Goal: Task Accomplishment & Management: Manage account settings

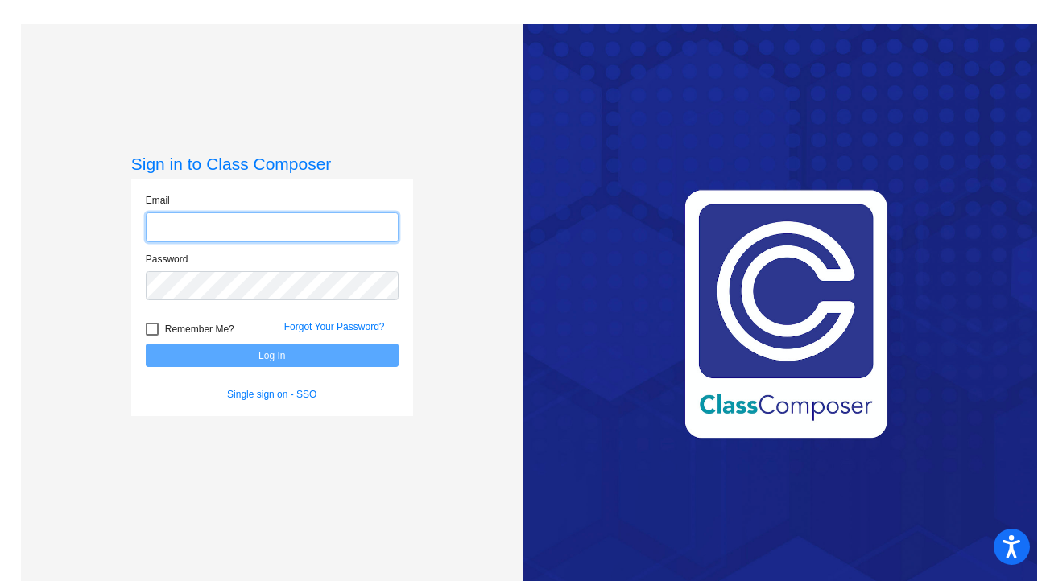
type input "[EMAIL_ADDRESS][DOMAIN_NAME]"
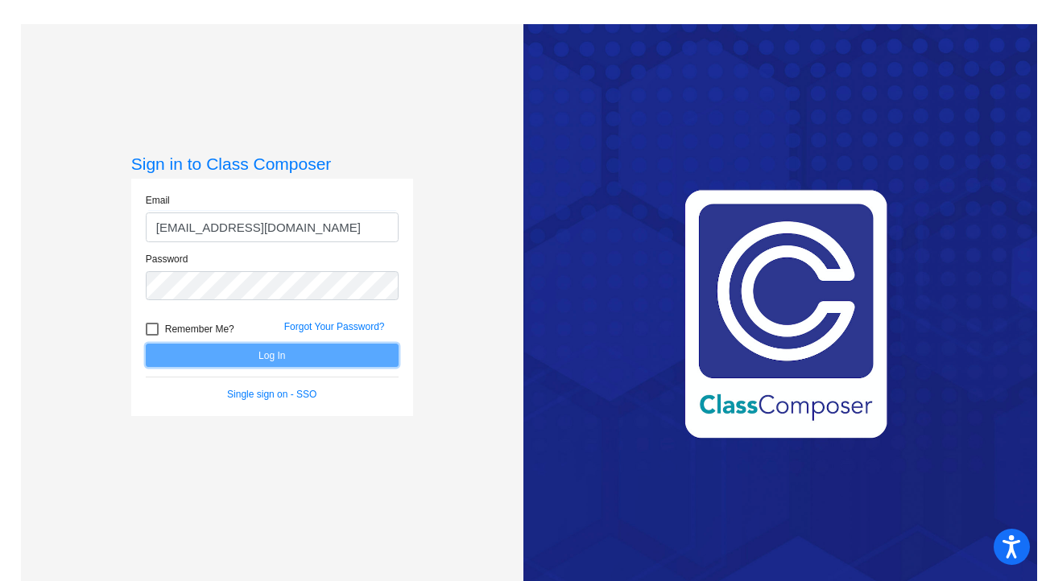
click at [219, 354] on button "Log In" at bounding box center [272, 355] width 253 height 23
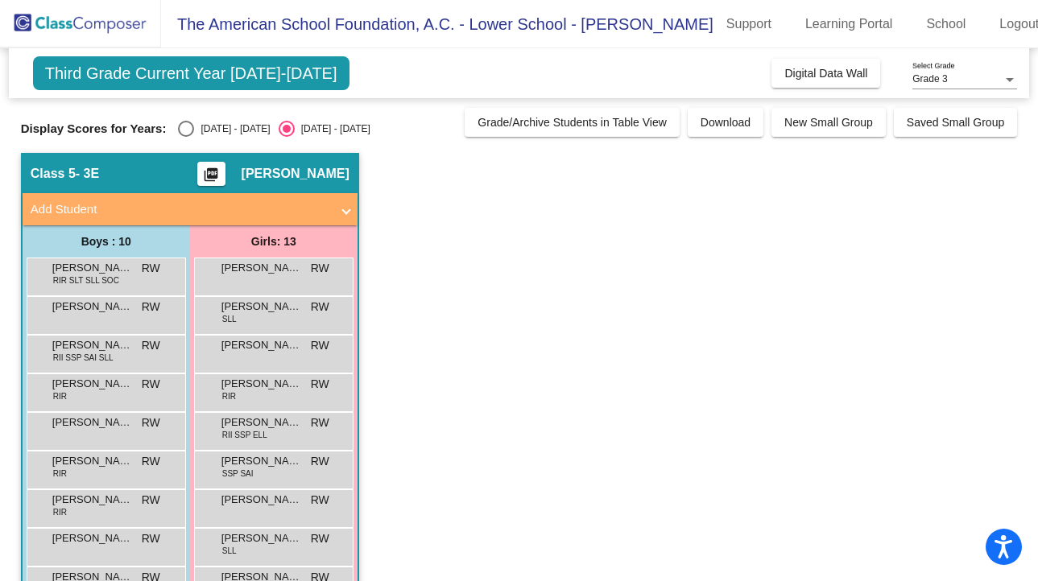
click at [185, 123] on div "Select an option" at bounding box center [186, 129] width 16 height 16
click at [185, 137] on input "[DATE] - [DATE]" at bounding box center [185, 137] width 1 height 1
radio input "true"
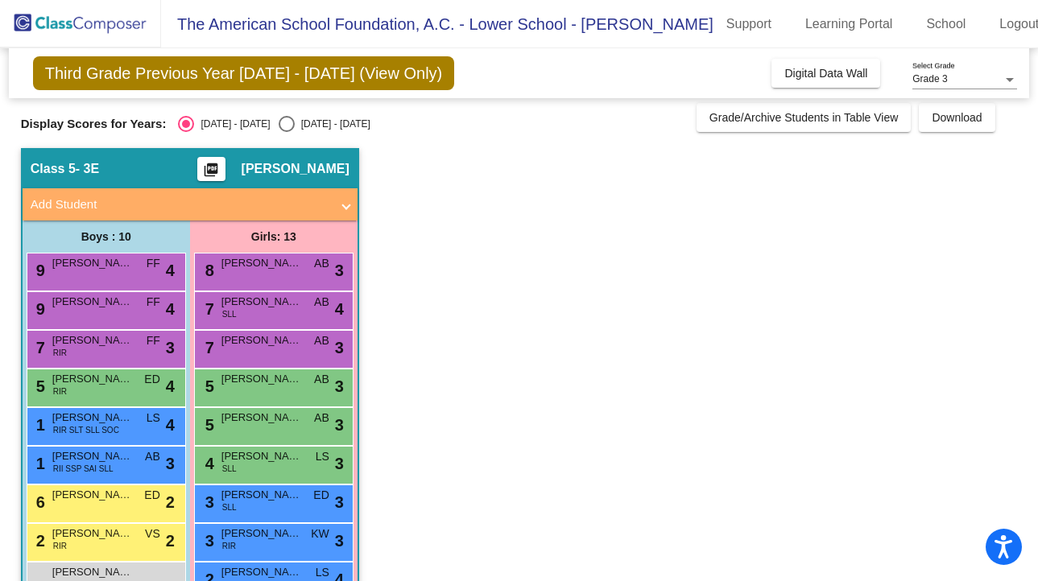
scroll to position [2, 0]
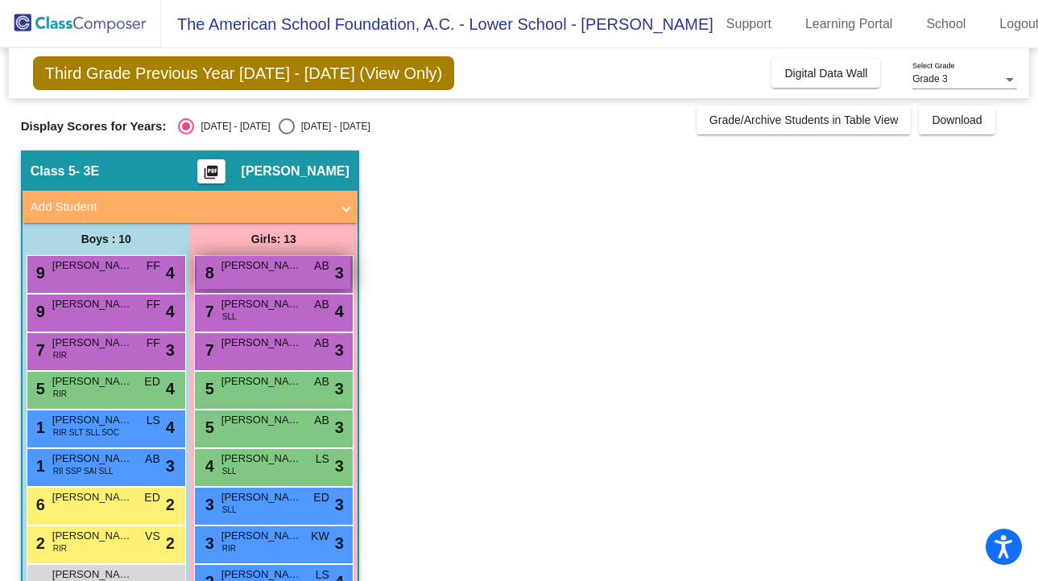
click at [298, 273] on div "8 [PERSON_NAME] AB lock do_not_disturb_alt 3" at bounding box center [273, 272] width 154 height 33
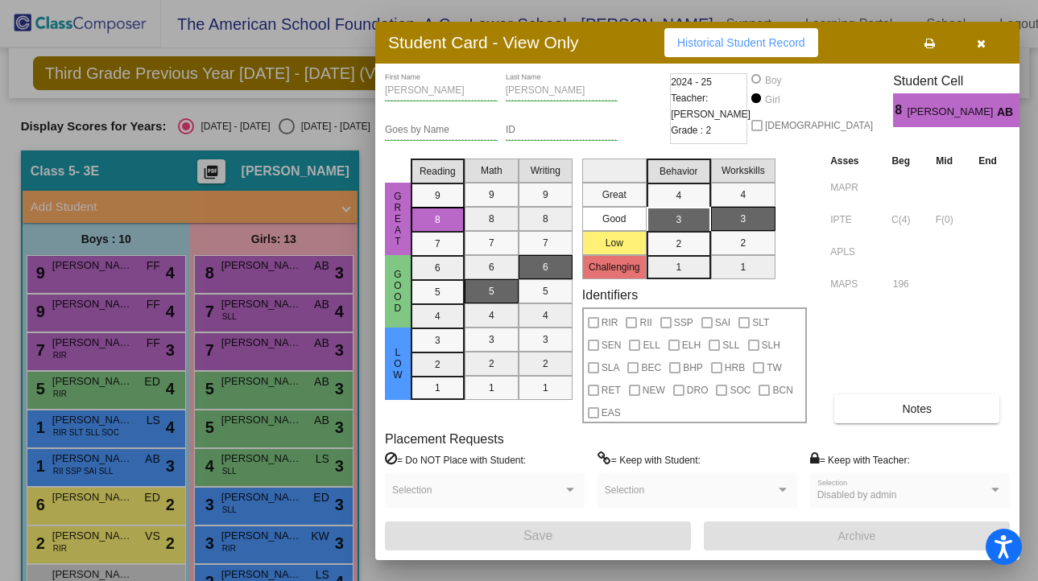
click at [320, 121] on div at bounding box center [519, 290] width 1038 height 581
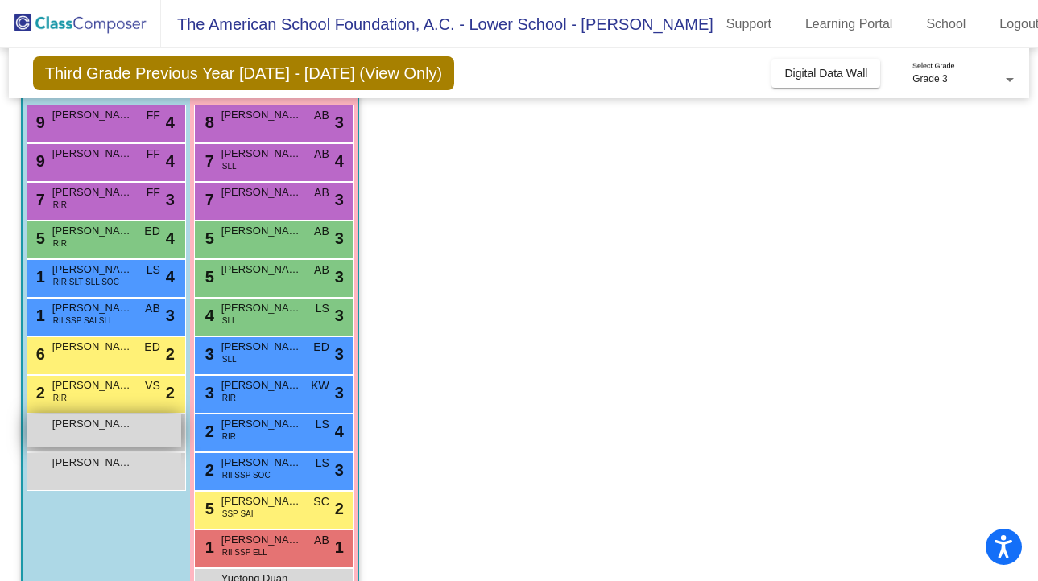
scroll to position [181, 0]
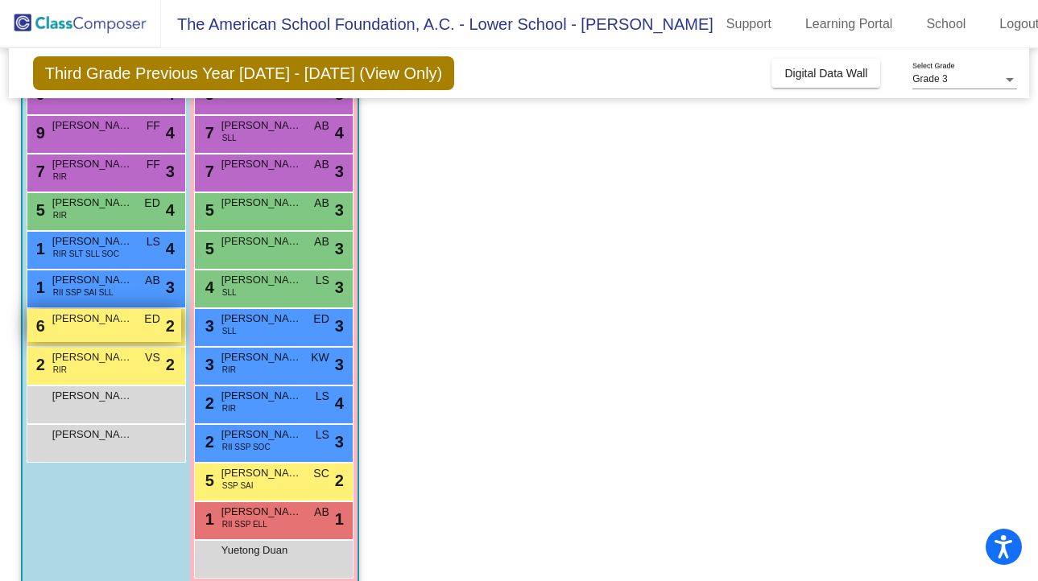
click at [114, 326] on span "[PERSON_NAME]" at bounding box center [92, 319] width 81 height 16
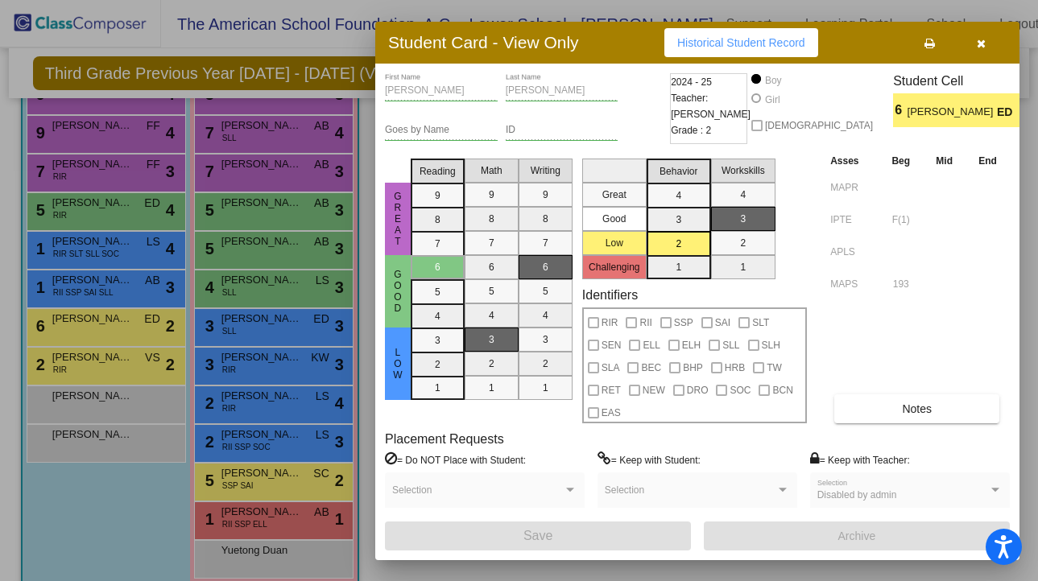
click at [118, 425] on div at bounding box center [519, 290] width 1038 height 581
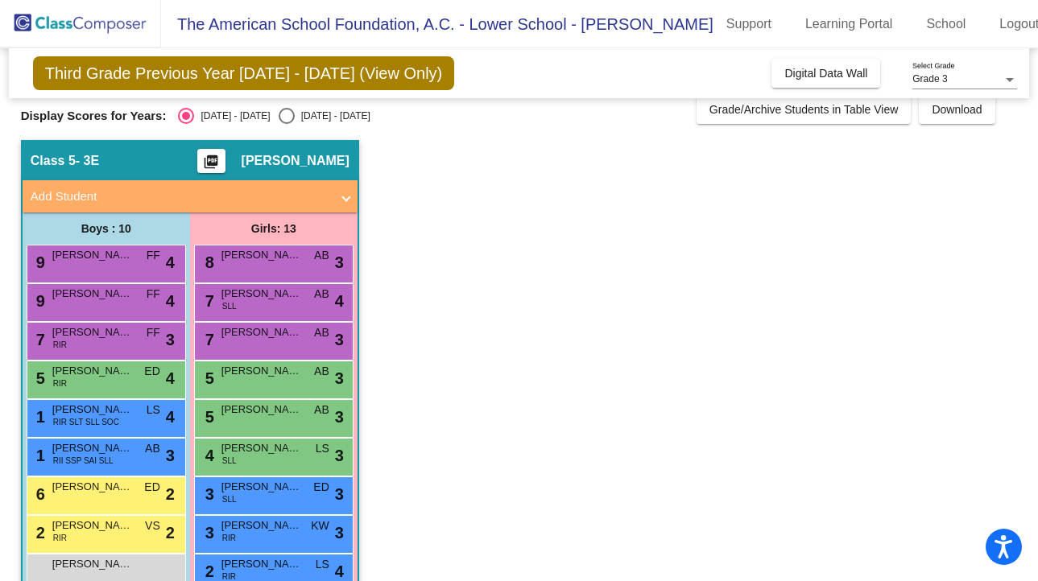
scroll to position [0, 0]
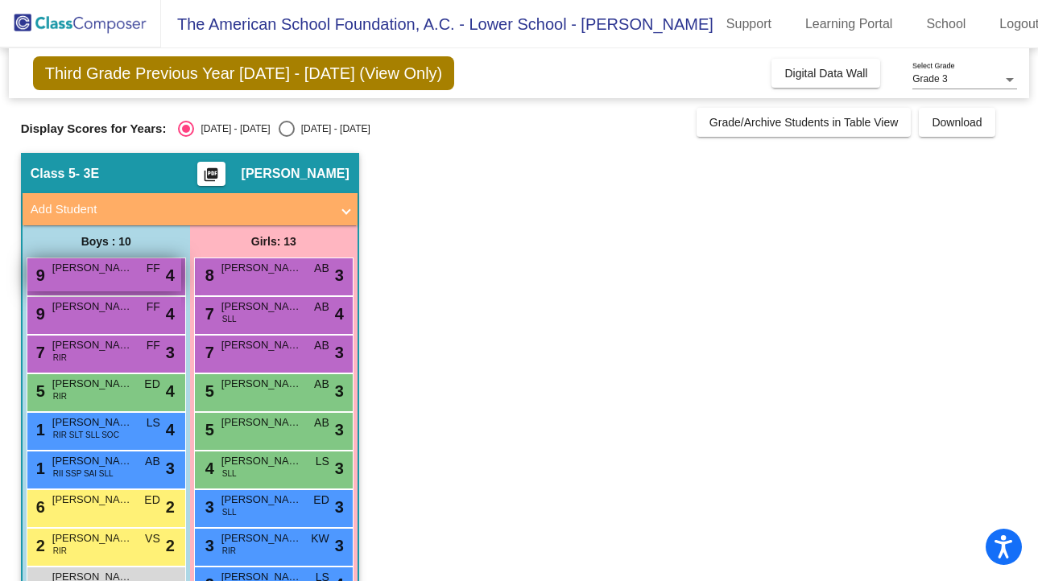
click at [122, 271] on span "[PERSON_NAME]" at bounding box center [92, 268] width 81 height 16
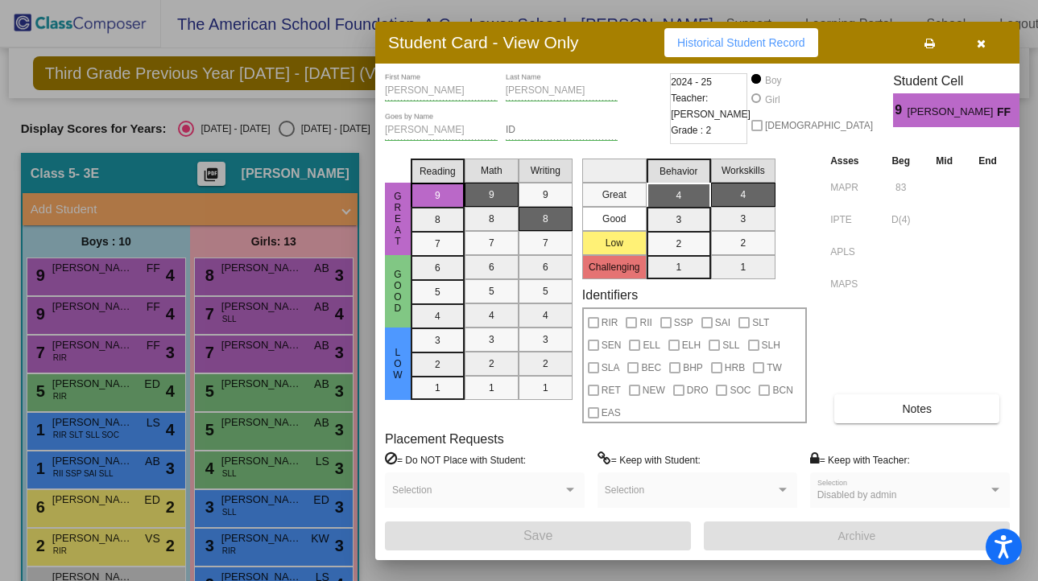
click at [276, 209] on div at bounding box center [519, 290] width 1038 height 581
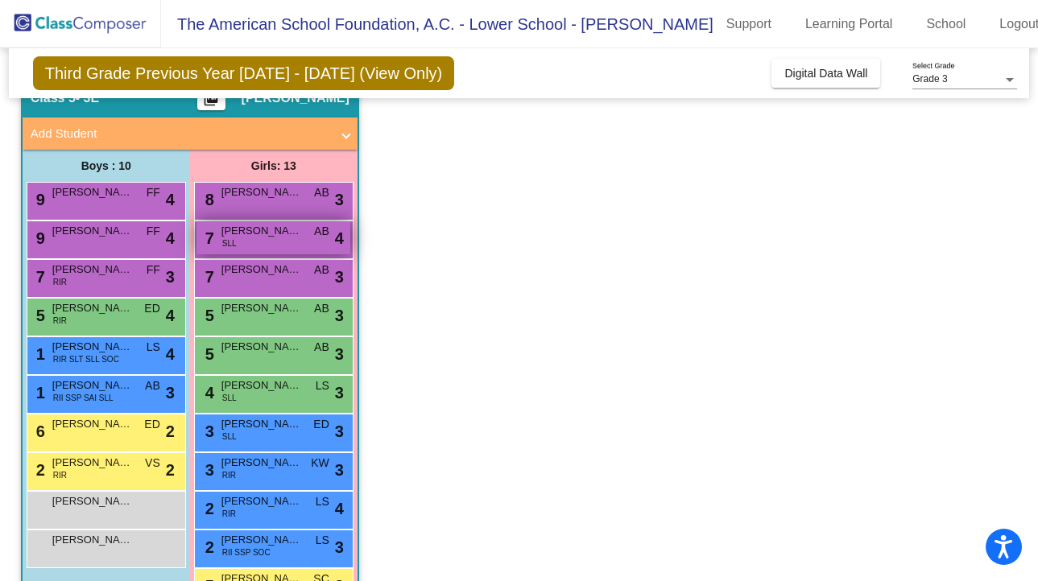
scroll to position [80, 0]
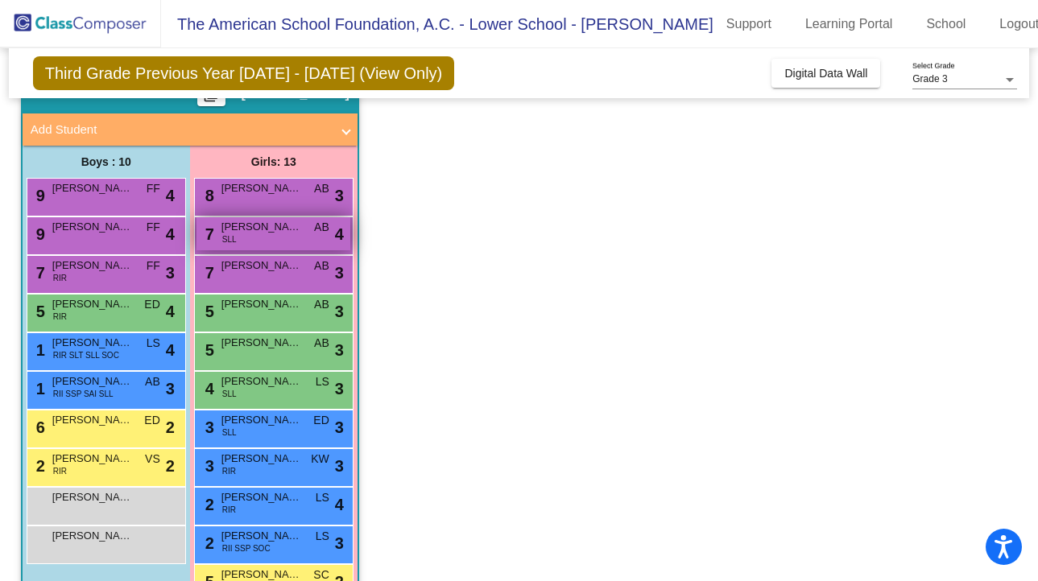
click at [288, 228] on span "[PERSON_NAME]" at bounding box center [261, 227] width 81 height 16
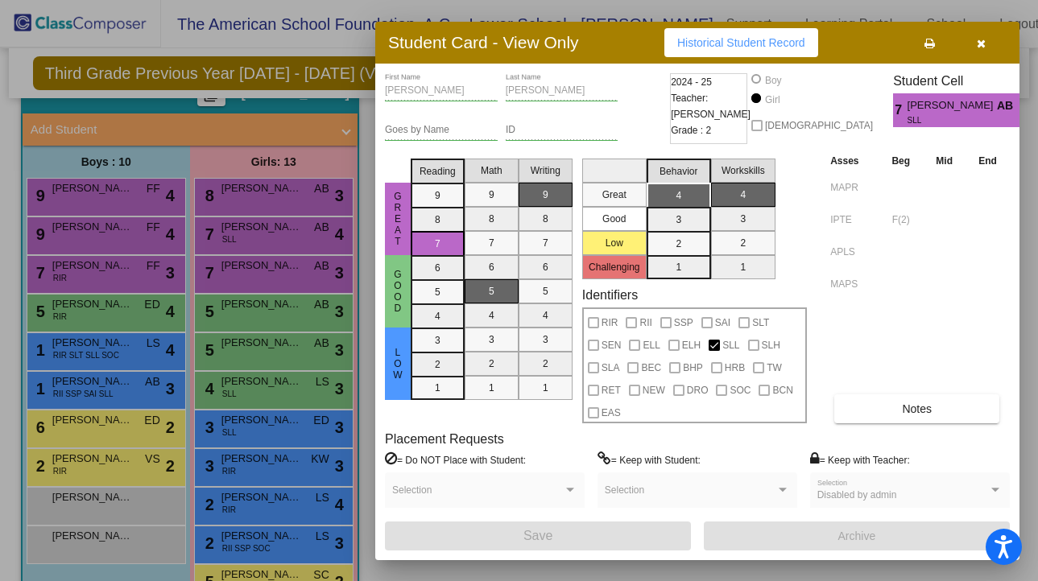
click at [312, 276] on div at bounding box center [519, 290] width 1038 height 581
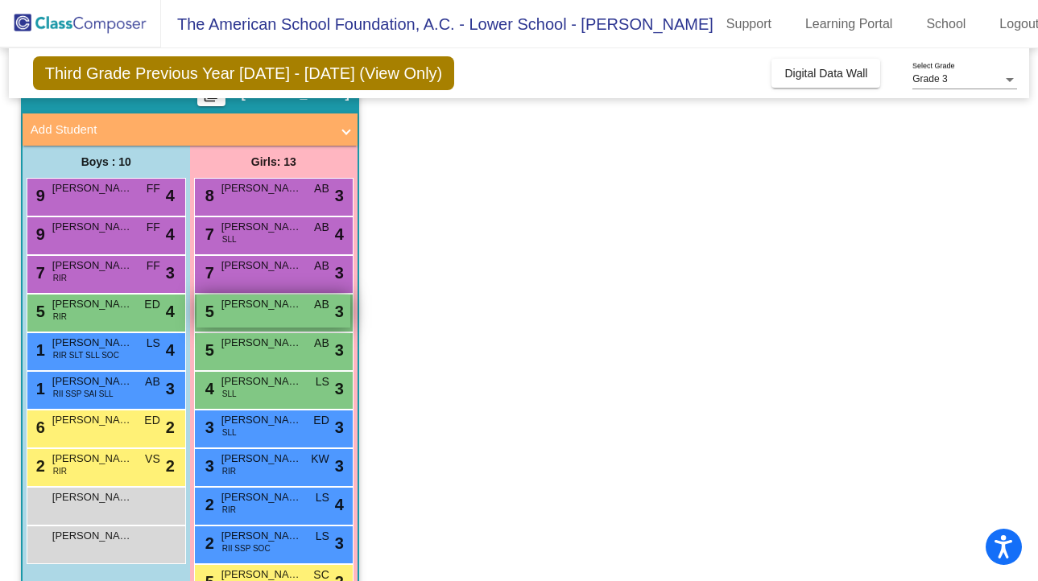
click at [278, 310] on span "[PERSON_NAME]" at bounding box center [261, 304] width 81 height 16
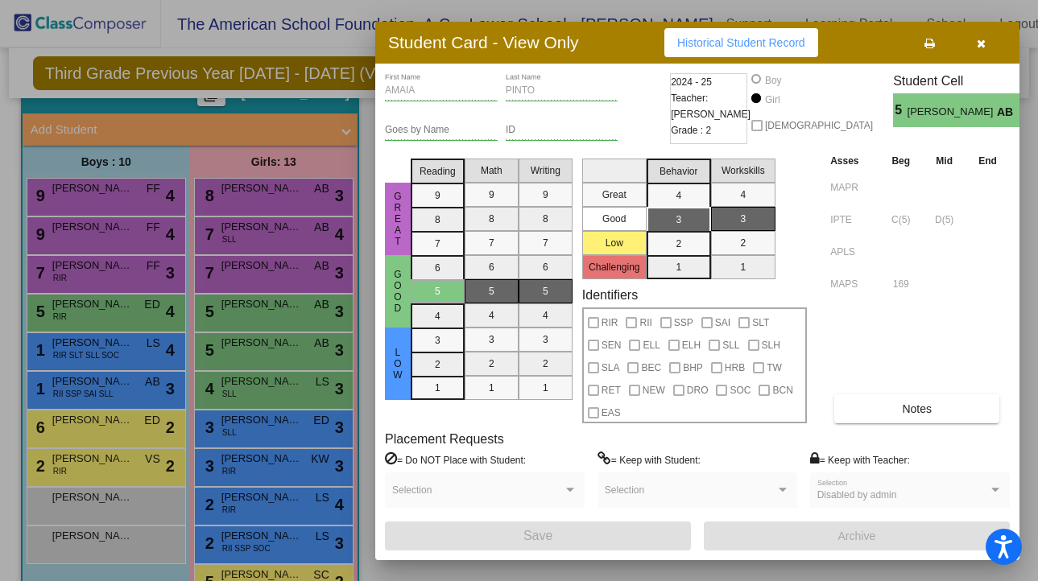
click at [267, 341] on div at bounding box center [519, 290] width 1038 height 581
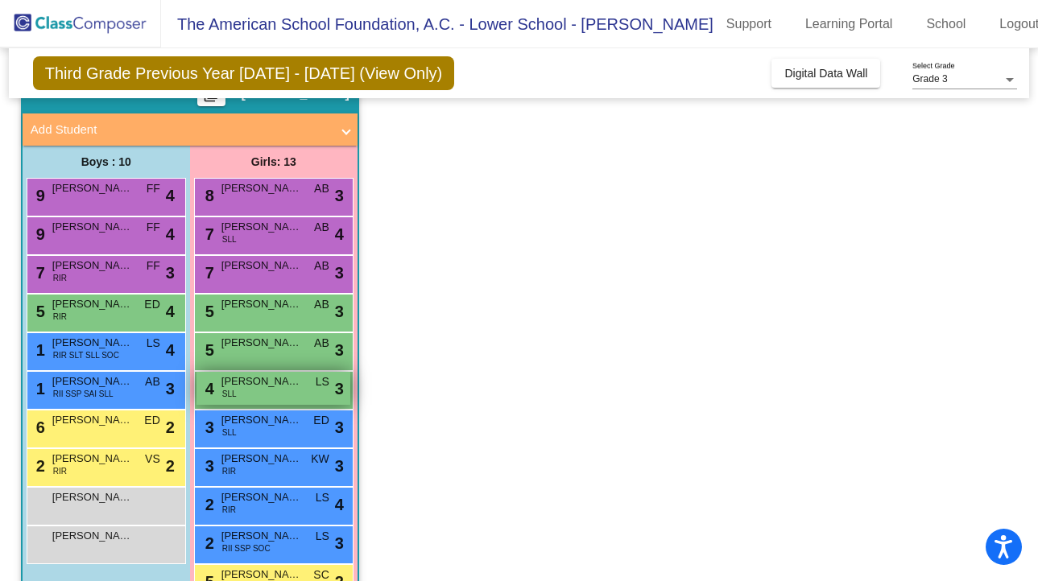
click at [254, 391] on div "4 [PERSON_NAME] SLL LS lock do_not_disturb_alt 3" at bounding box center [273, 388] width 154 height 33
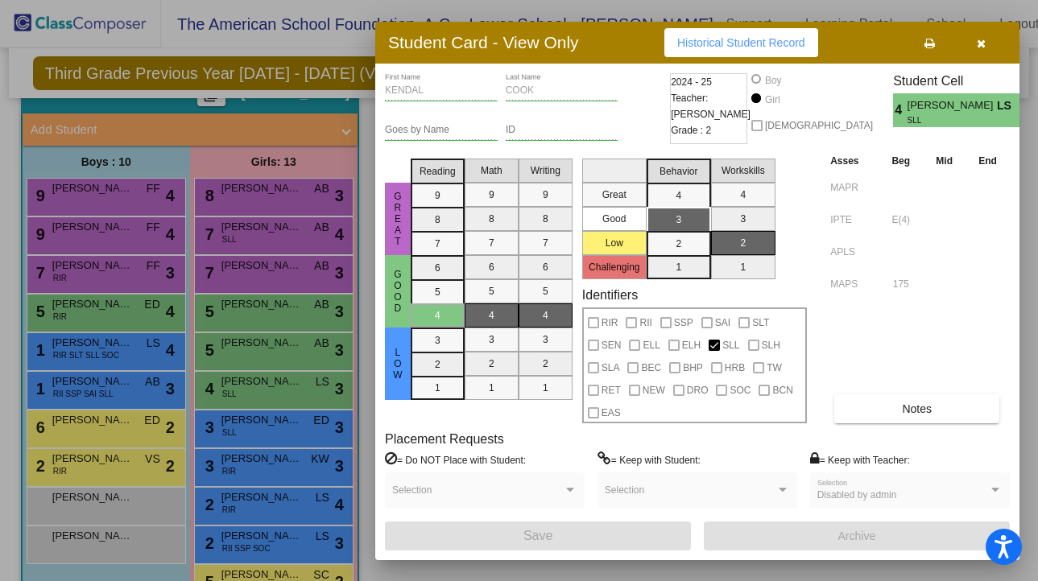
click at [248, 387] on div at bounding box center [519, 290] width 1038 height 581
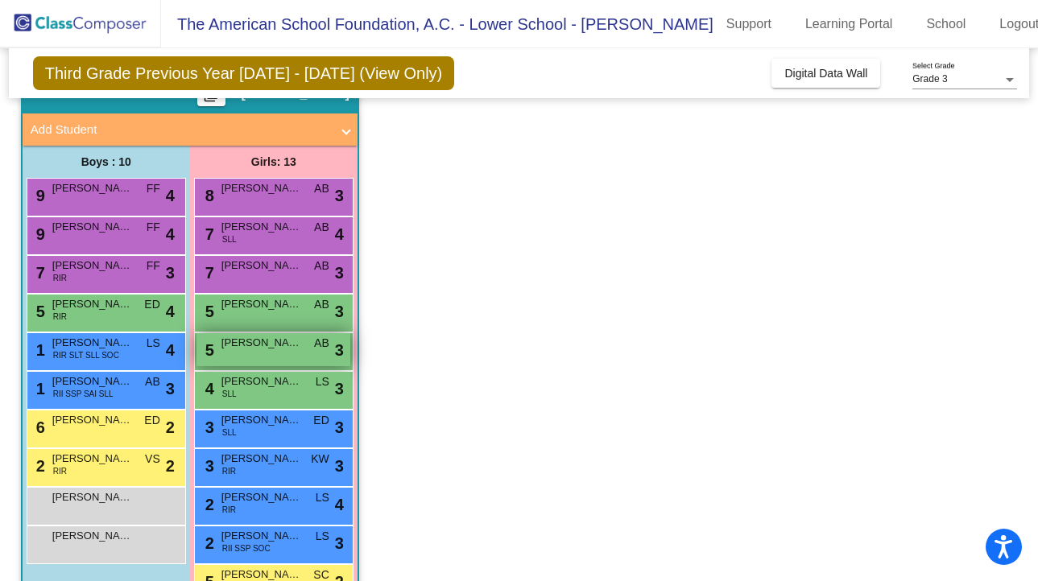
click at [236, 355] on div "5 [PERSON_NAME] AB lock do_not_disturb_alt 3" at bounding box center [273, 349] width 154 height 33
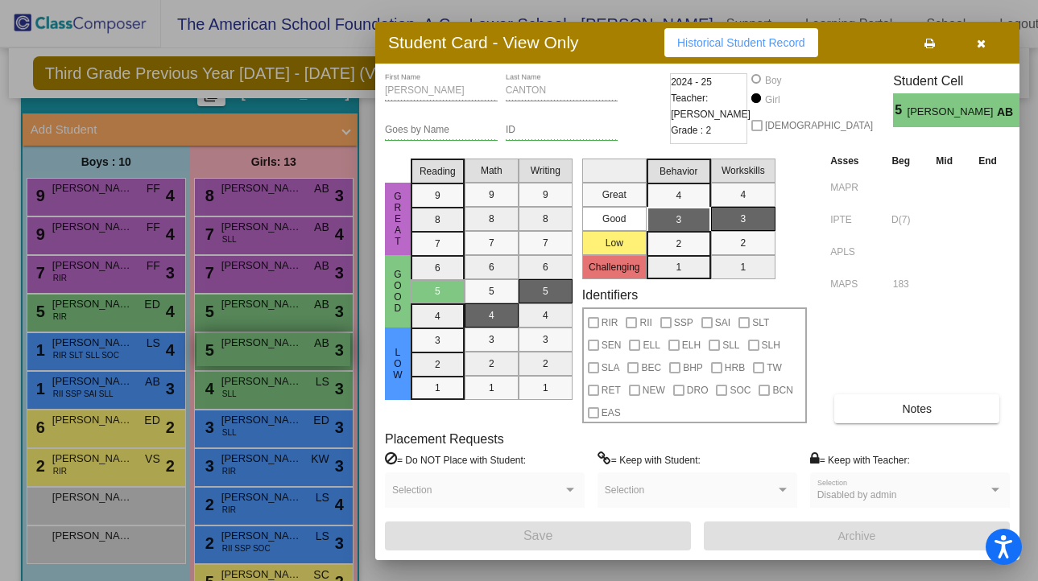
click at [236, 355] on div at bounding box center [519, 290] width 1038 height 581
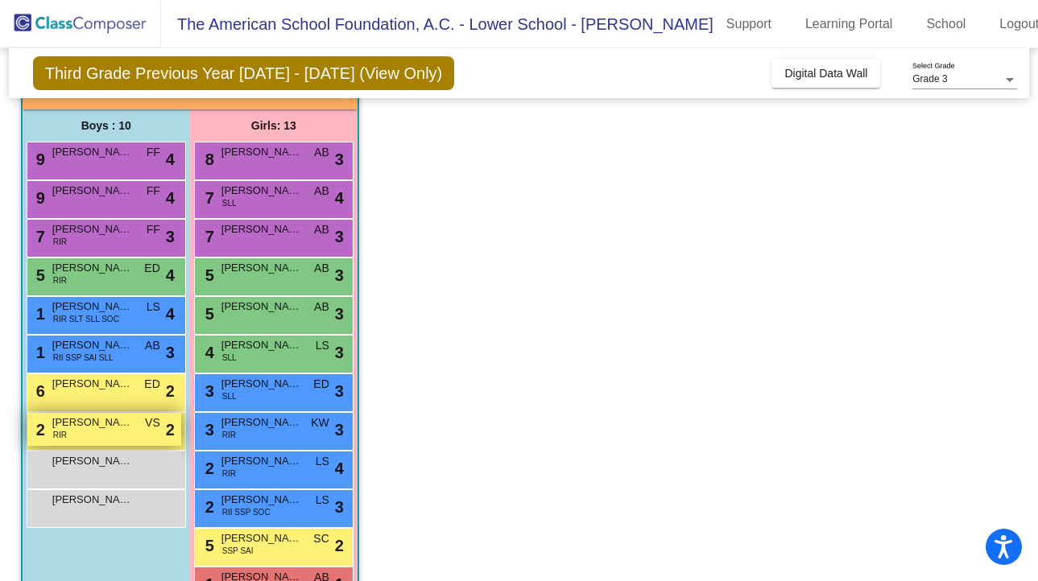
scroll to position [124, 0]
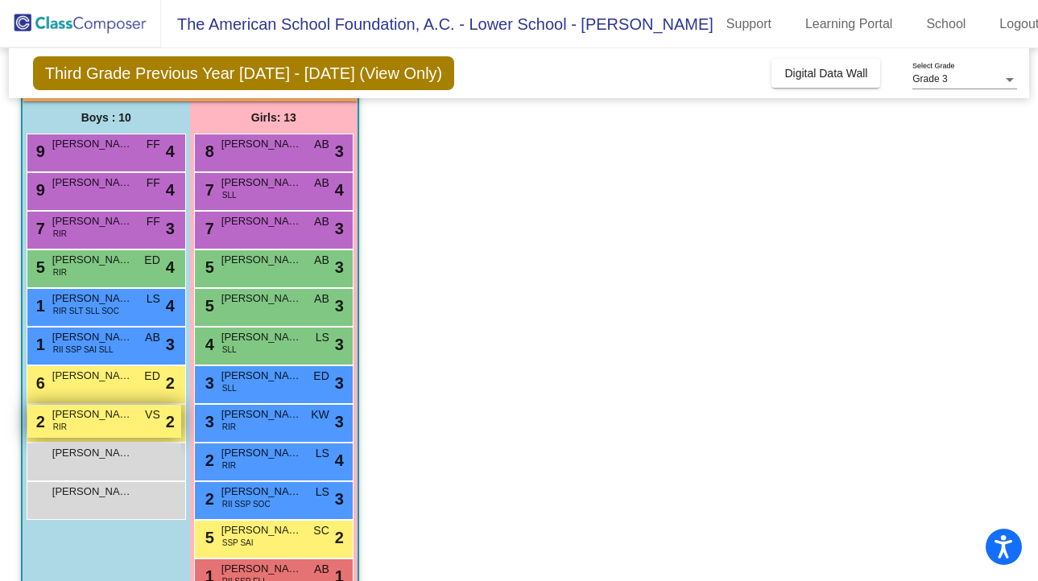
click at [134, 431] on div "2 [PERSON_NAME] RIR VS lock do_not_disturb_alt 2" at bounding box center [104, 421] width 154 height 33
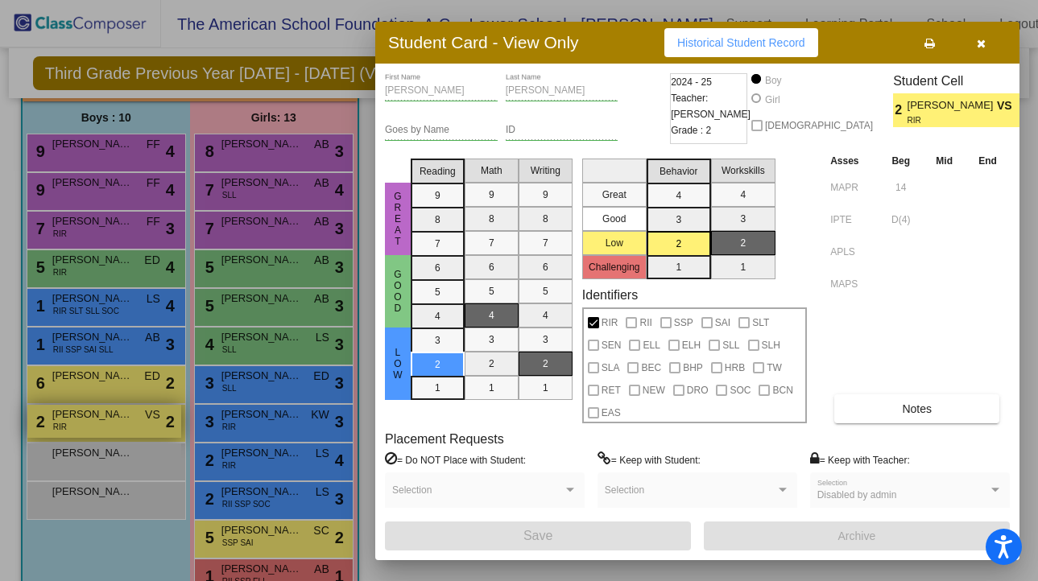
click at [134, 431] on div at bounding box center [519, 290] width 1038 height 581
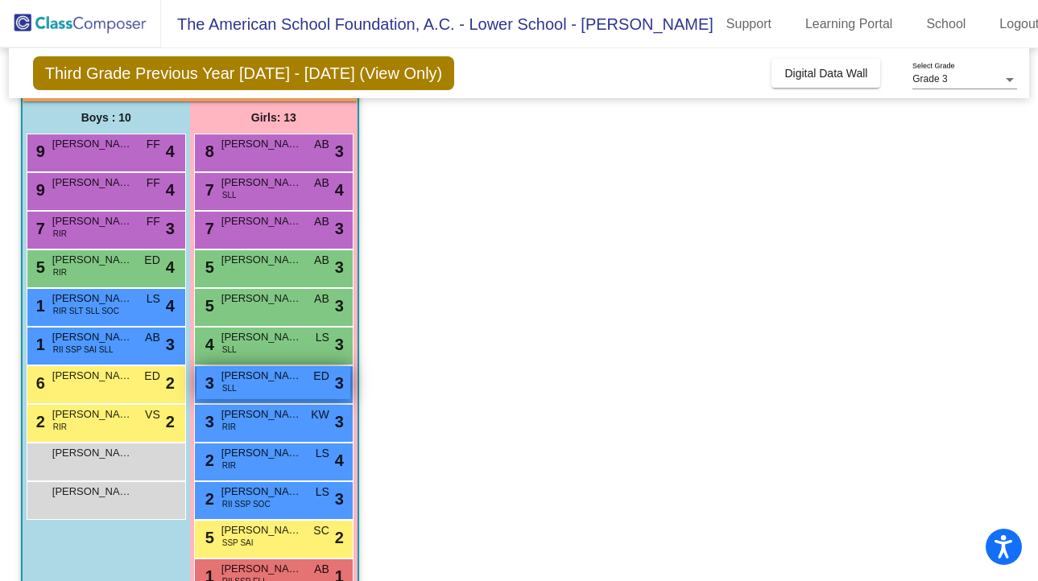
click at [273, 384] on div "3 [PERSON_NAME] SLL ED lock do_not_disturb_alt 3" at bounding box center [273, 382] width 154 height 33
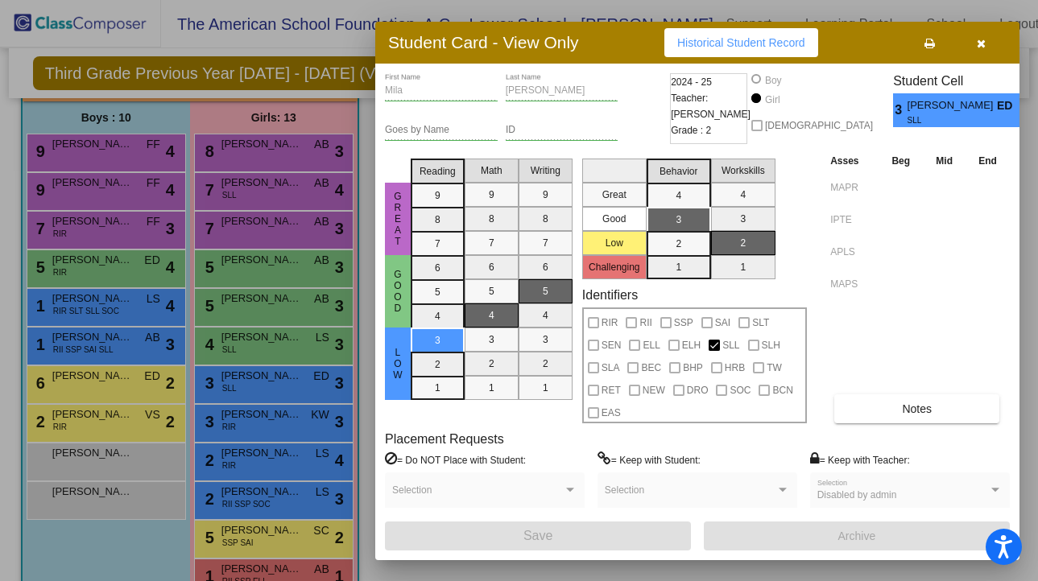
click at [265, 381] on div at bounding box center [519, 290] width 1038 height 581
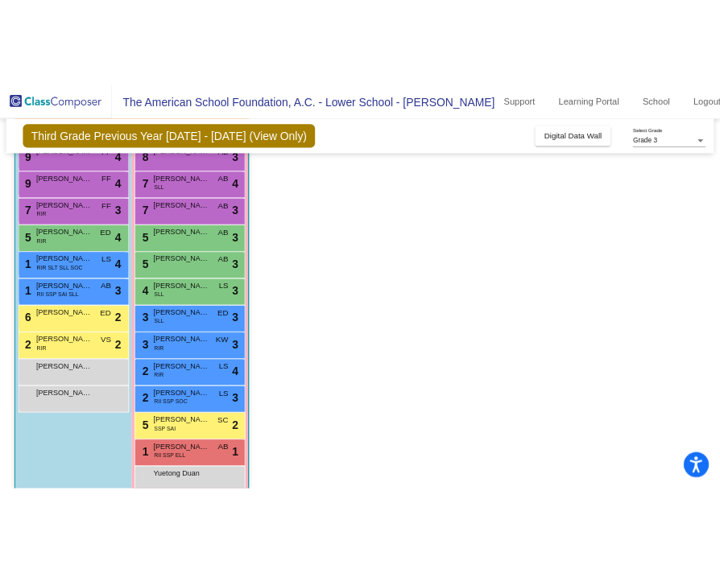
scroll to position [101, 0]
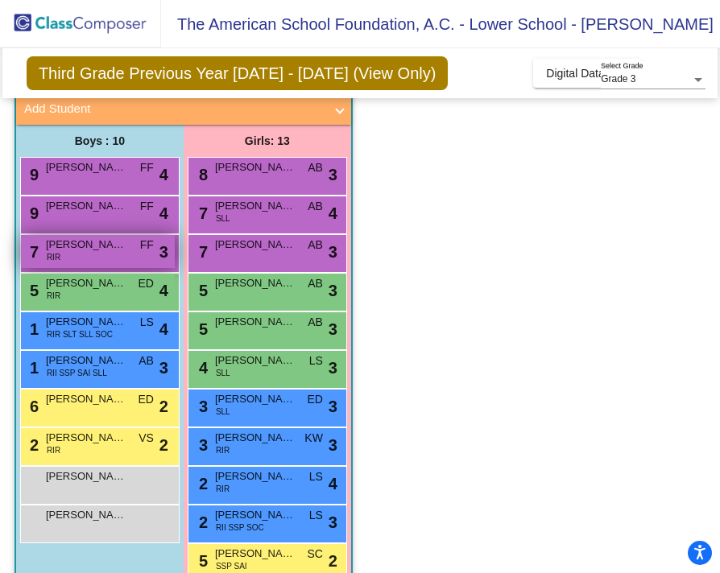
click at [81, 255] on div "7 [PERSON_NAME] RIR FF lock do_not_disturb_alt 3" at bounding box center [98, 251] width 154 height 33
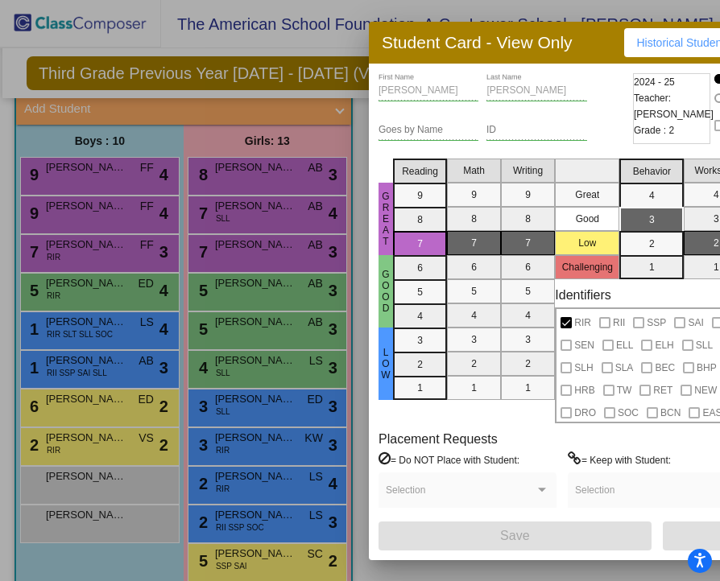
click at [83, 304] on div at bounding box center [360, 290] width 720 height 581
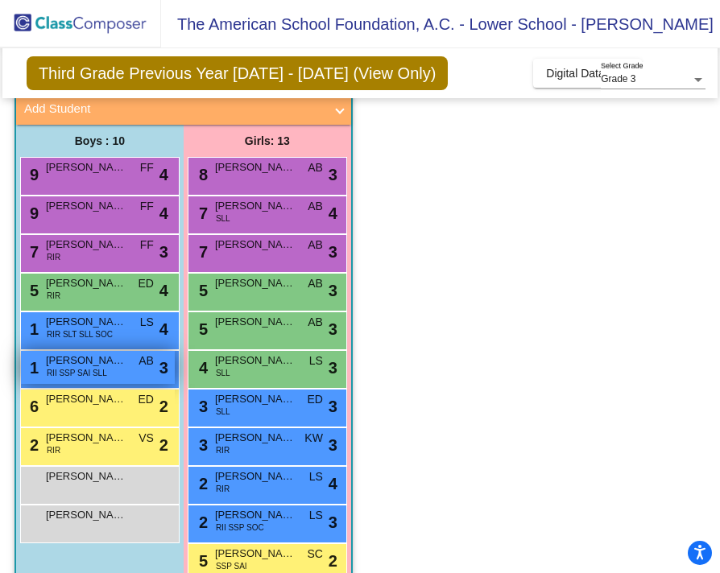
click at [98, 371] on span "RII SSP SAI SLL" at bounding box center [77, 373] width 60 height 12
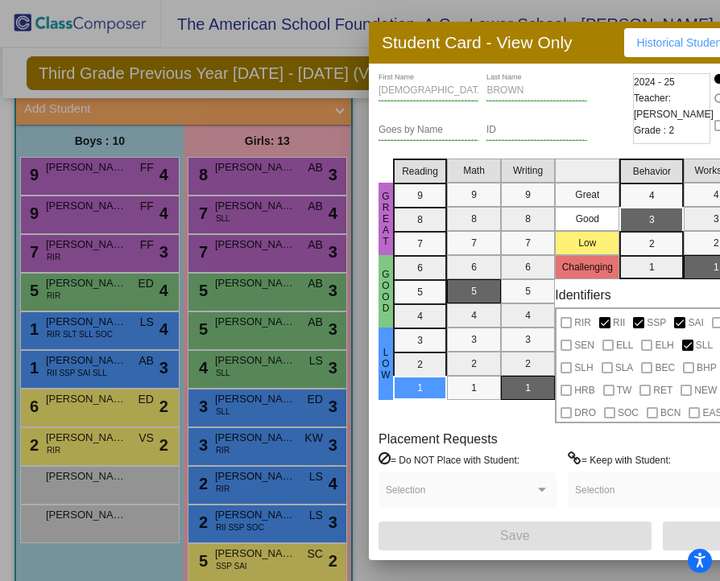
click at [124, 459] on div at bounding box center [360, 290] width 720 height 581
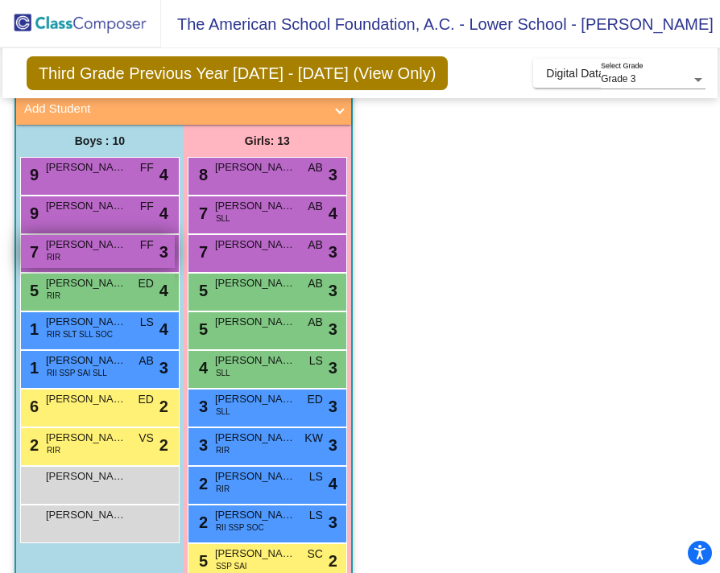
click at [106, 256] on div "7 [PERSON_NAME] RIR FF lock do_not_disturb_alt 3" at bounding box center [98, 251] width 154 height 33
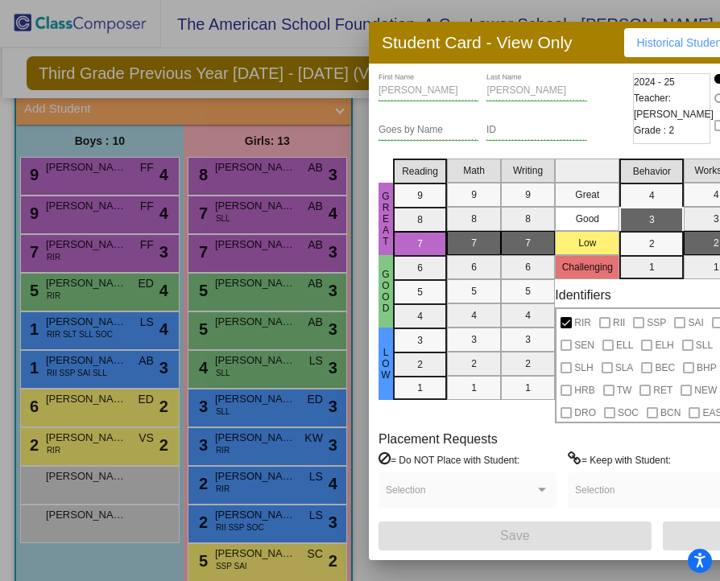
click at [232, 284] on div at bounding box center [360, 290] width 720 height 581
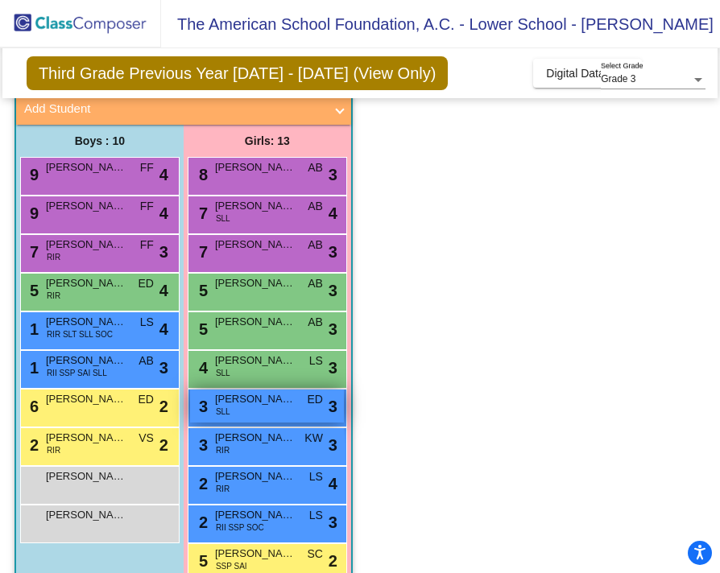
click at [249, 408] on div "3 [PERSON_NAME] SLL ED lock do_not_disturb_alt 3" at bounding box center [267, 406] width 154 height 33
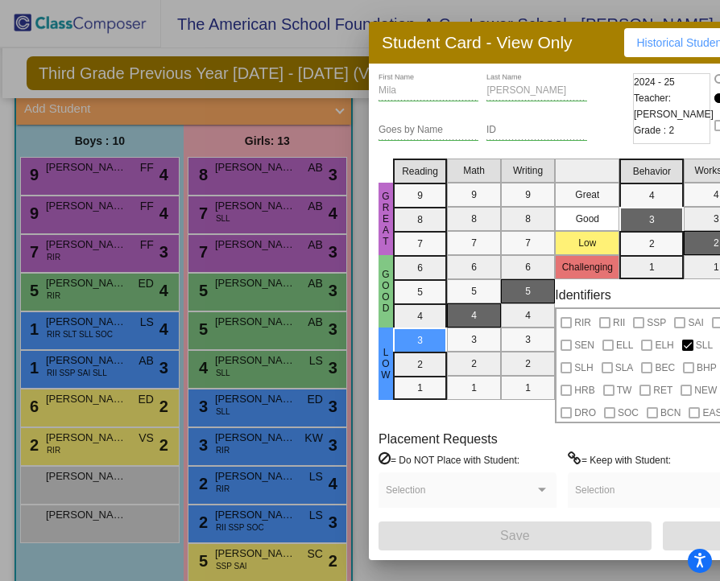
click at [201, 424] on div at bounding box center [360, 290] width 720 height 581
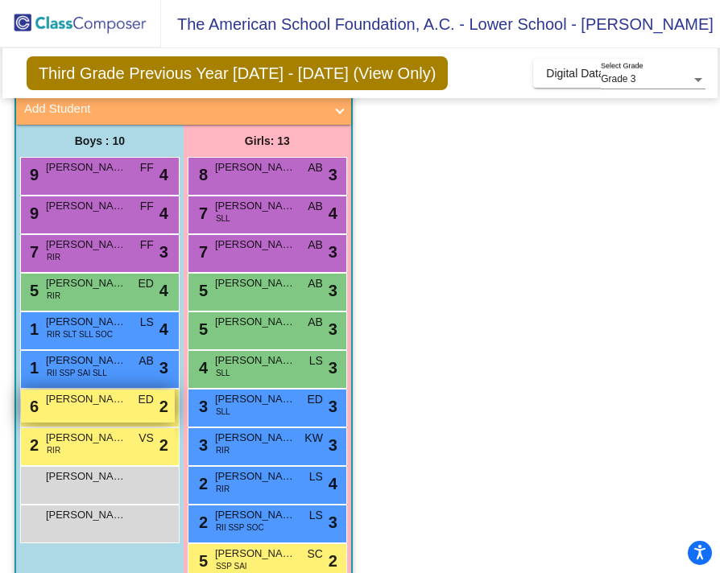
click at [122, 407] on div "6 [PERSON_NAME] ED lock do_not_disturb_alt 2" at bounding box center [98, 406] width 154 height 33
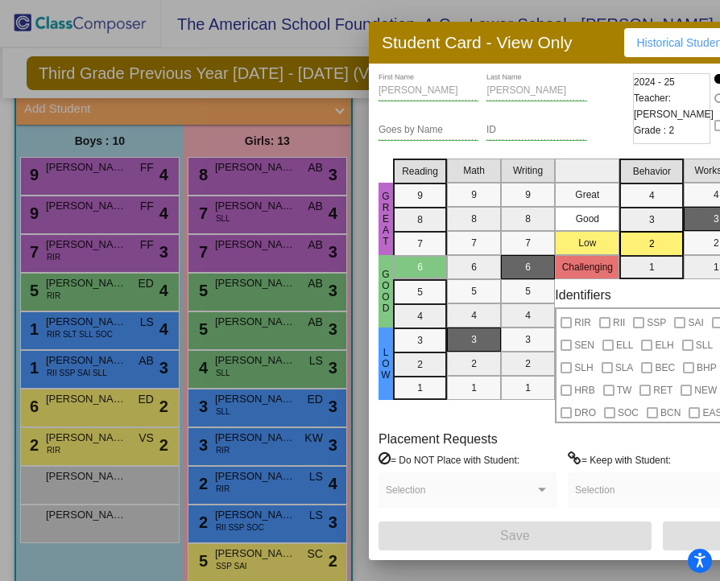
click at [114, 369] on div at bounding box center [360, 290] width 720 height 581
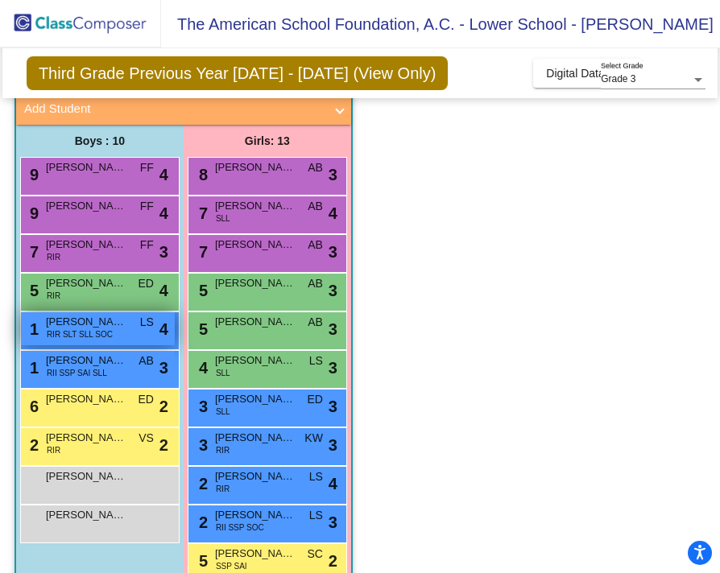
click at [94, 327] on span "[PERSON_NAME]" at bounding box center [86, 322] width 81 height 16
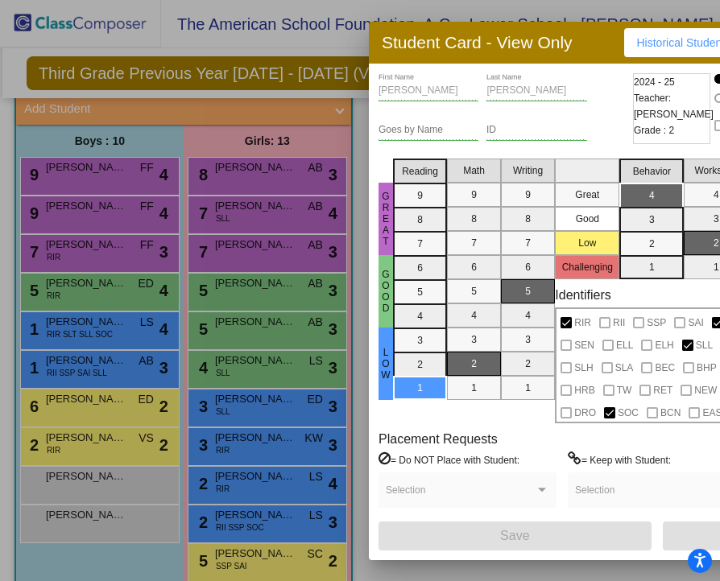
click at [161, 397] on div at bounding box center [360, 290] width 720 height 581
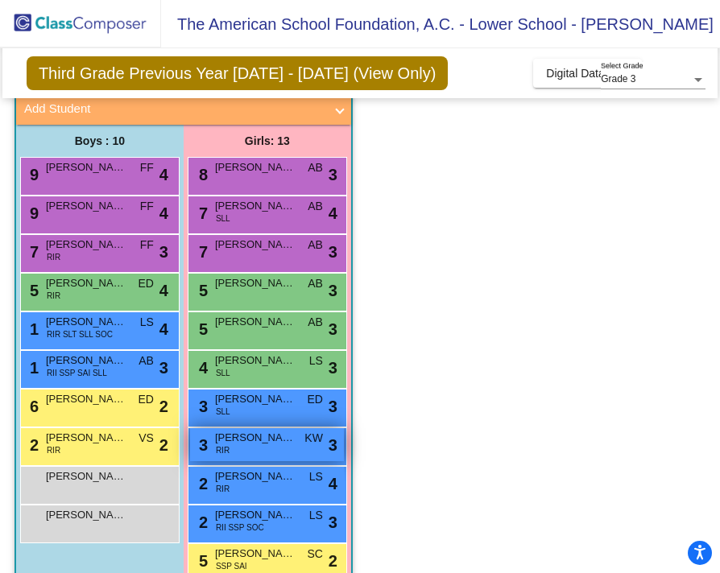
click at [254, 448] on div "3 [PERSON_NAME] RIR KW lock do_not_disturb_alt 3" at bounding box center [267, 444] width 154 height 33
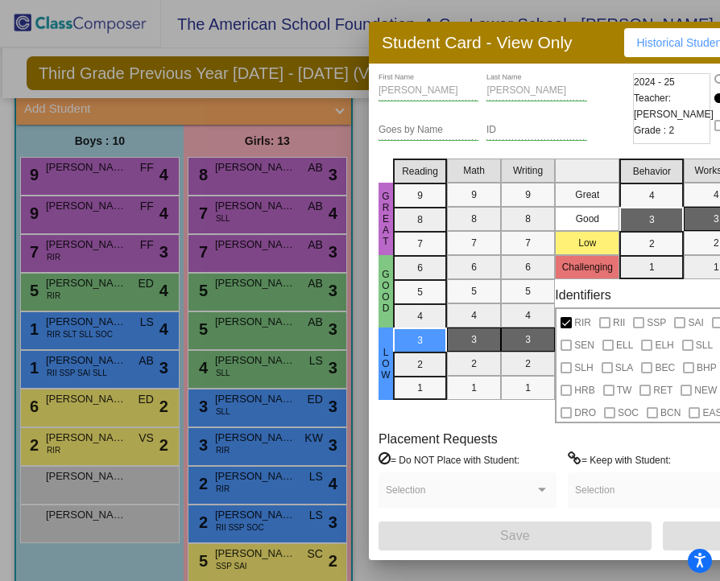
click at [225, 494] on div at bounding box center [360, 290] width 720 height 581
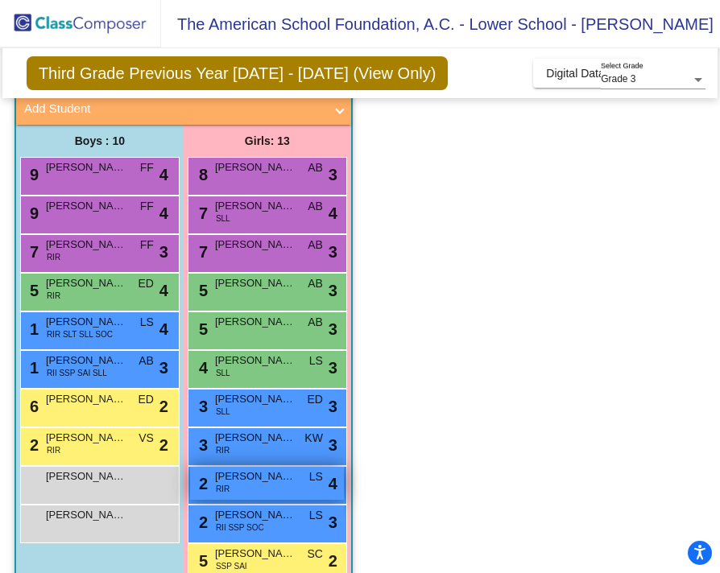
click at [238, 485] on div "2 [PERSON_NAME] RIR LS lock do_not_disturb_alt 4" at bounding box center [267, 483] width 154 height 33
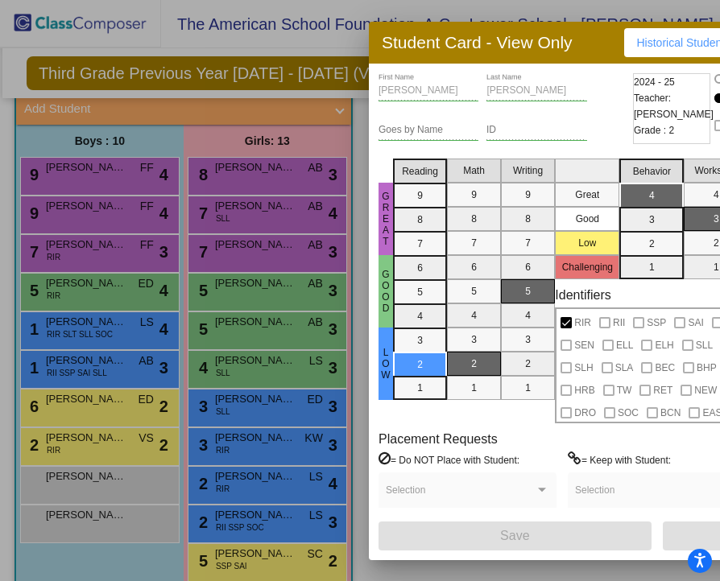
click at [199, 486] on div at bounding box center [360, 290] width 720 height 581
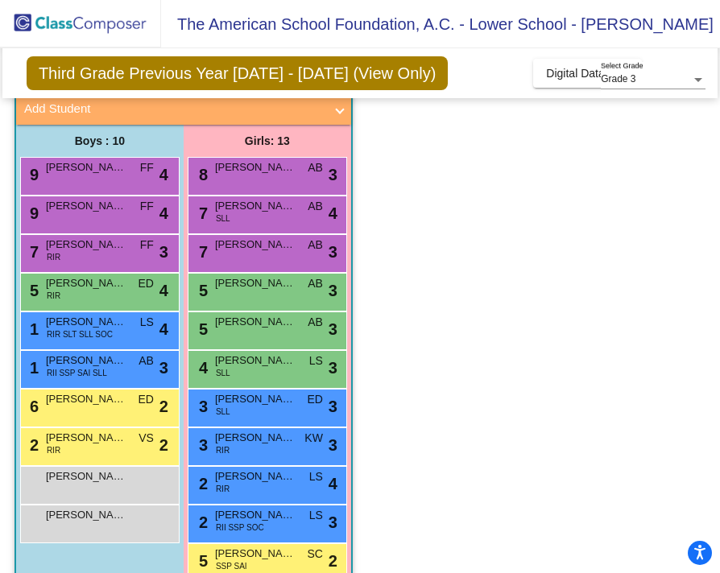
scroll to position [205, 0]
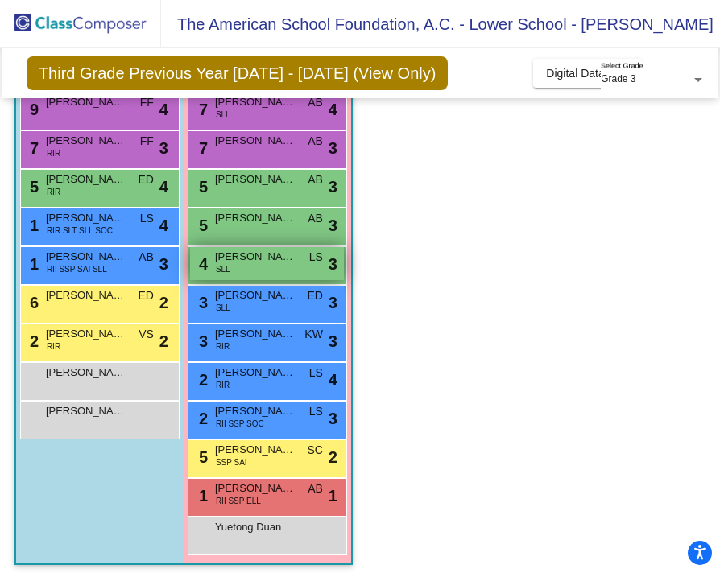
click at [257, 255] on span "[PERSON_NAME]" at bounding box center [255, 257] width 81 height 16
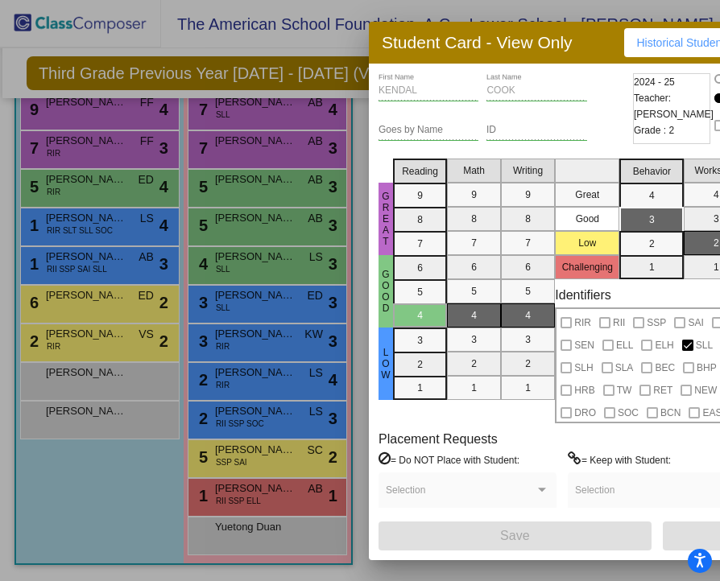
click at [258, 247] on div at bounding box center [360, 290] width 720 height 581
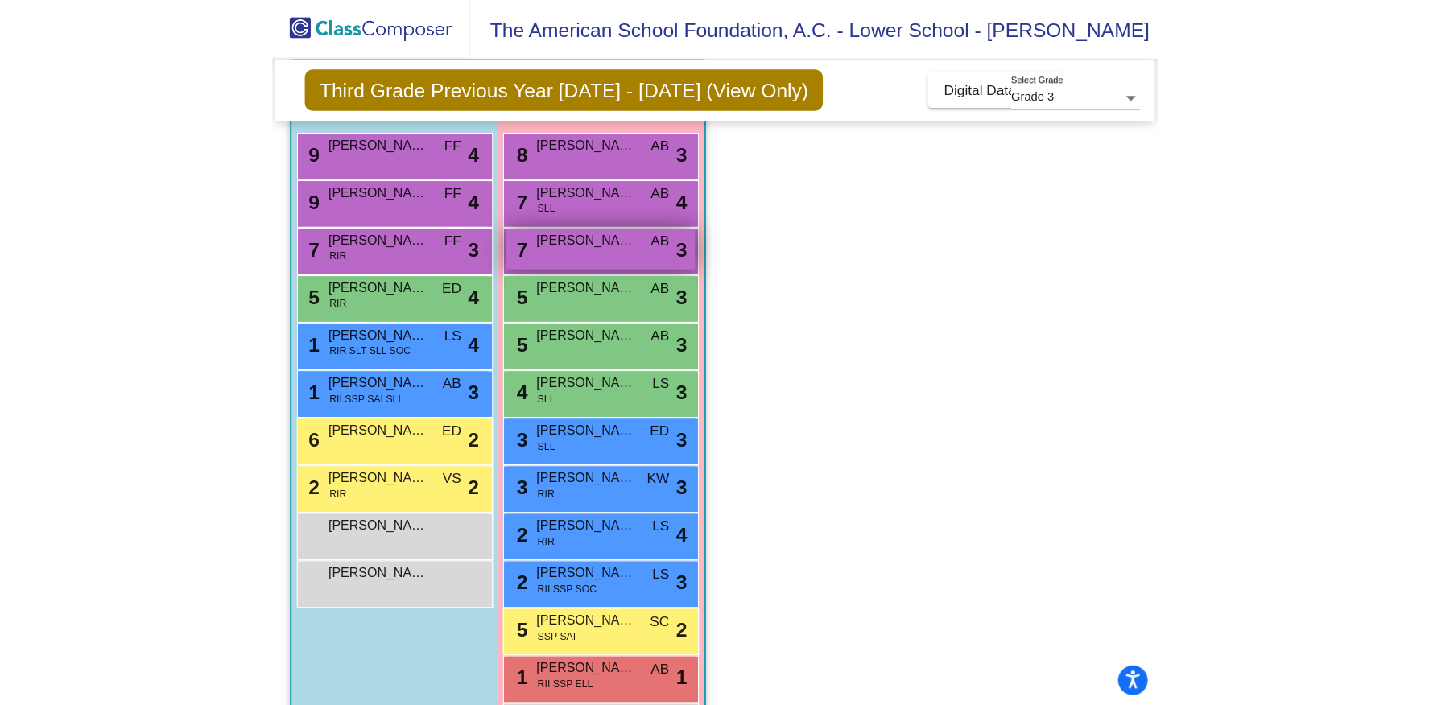
scroll to position [147, 0]
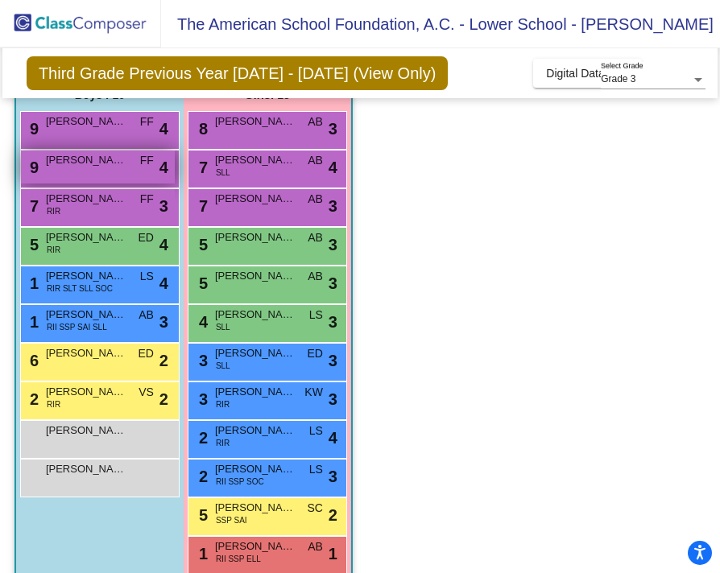
click at [79, 168] on div "9 [PERSON_NAME] FF lock do_not_disturb_alt 4" at bounding box center [98, 167] width 154 height 33
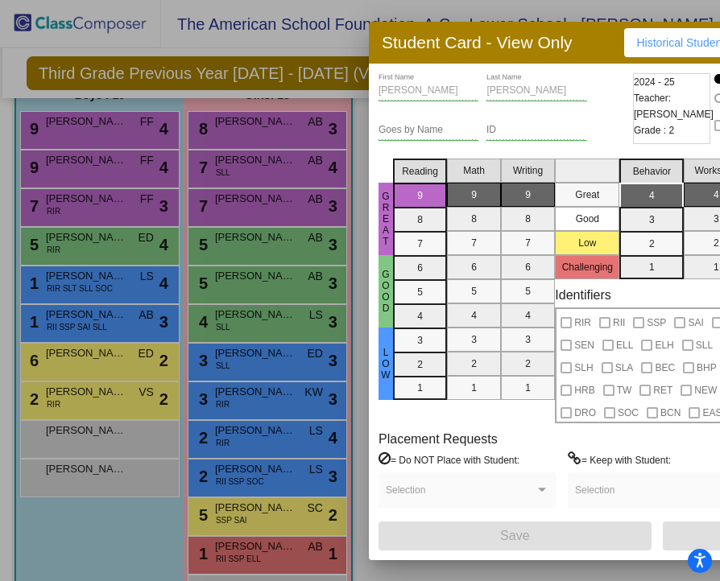
click at [200, 217] on div at bounding box center [360, 290] width 720 height 581
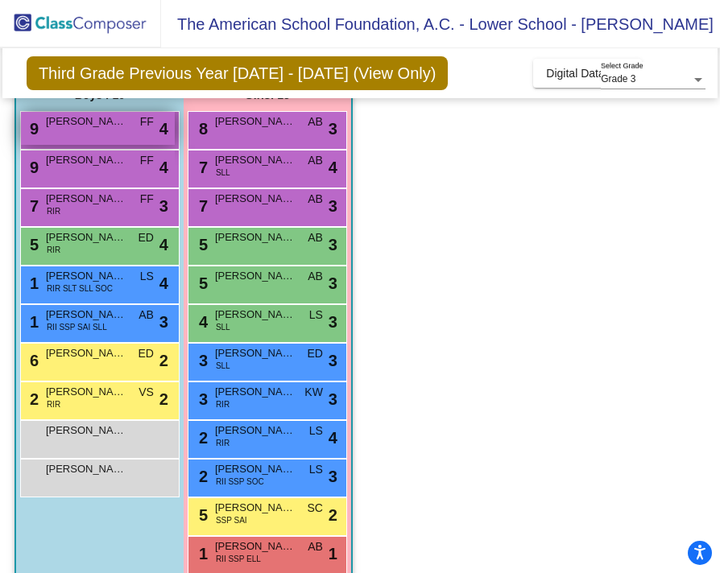
click at [71, 118] on span "[PERSON_NAME]" at bounding box center [86, 122] width 81 height 16
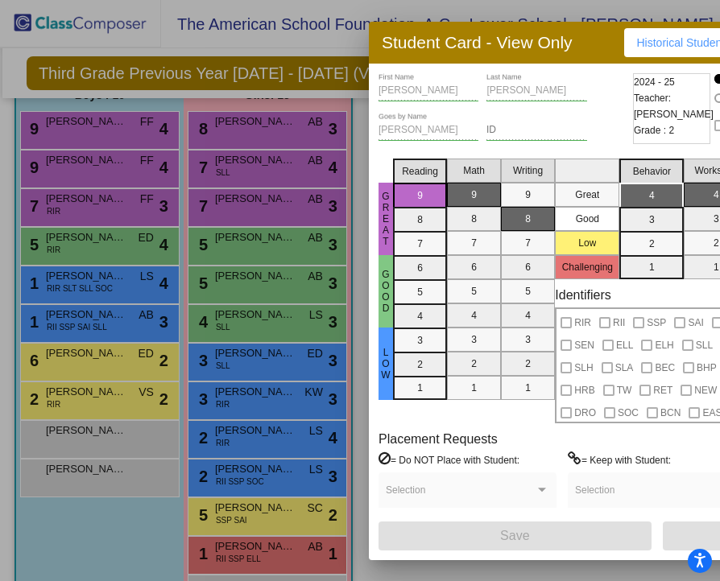
click at [64, 232] on div at bounding box center [360, 290] width 720 height 581
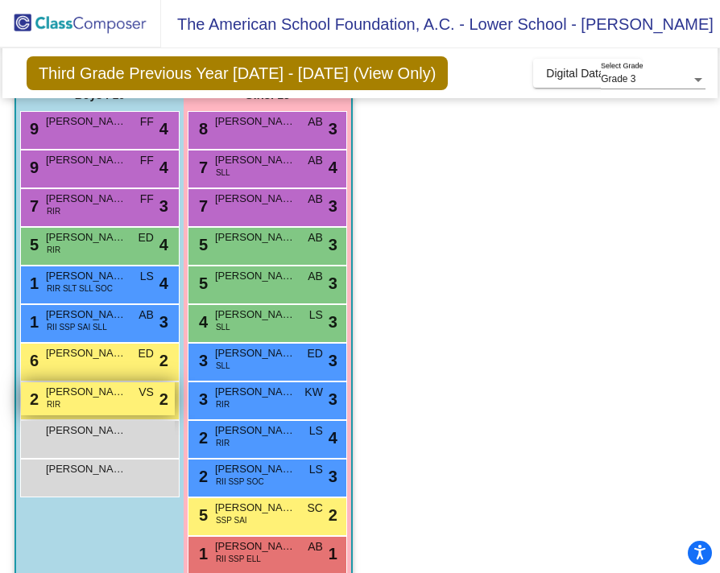
click at [72, 395] on span "[PERSON_NAME]" at bounding box center [86, 392] width 81 height 16
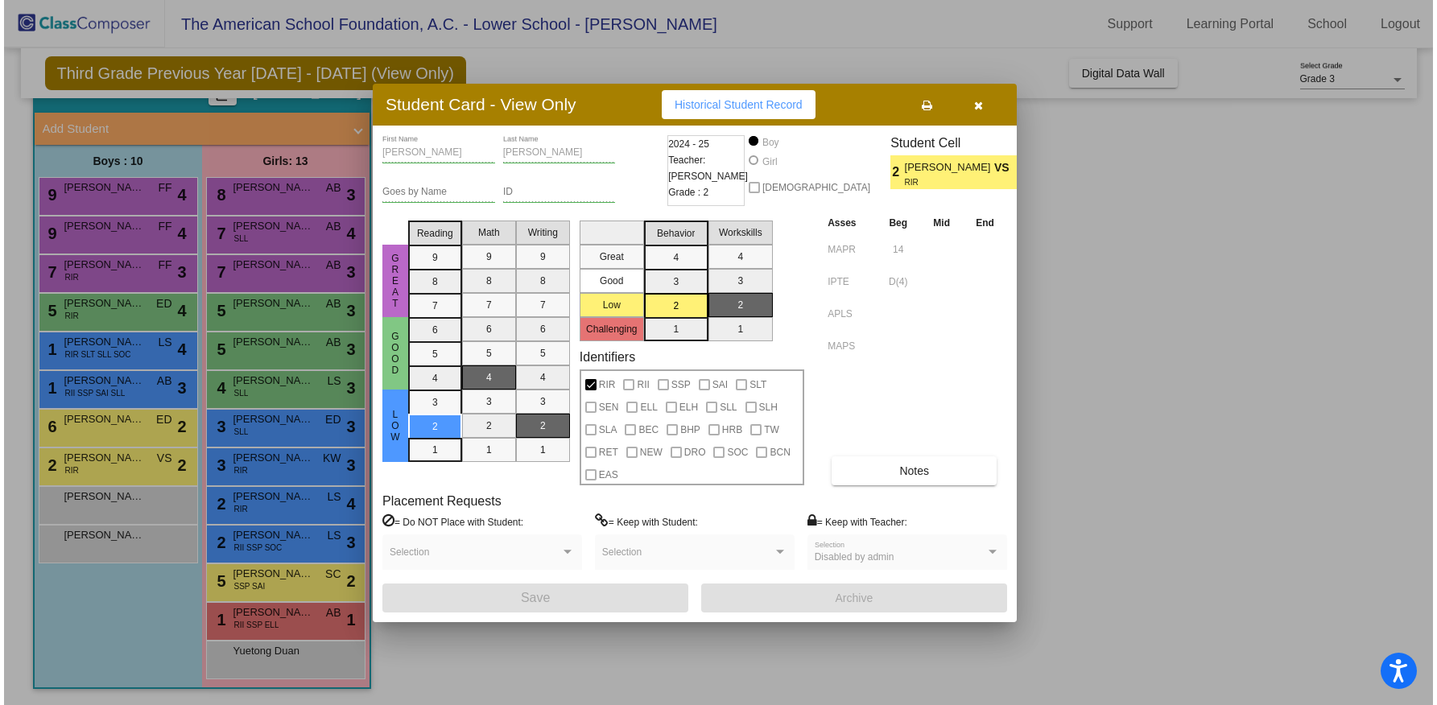
scroll to position [21, 0]
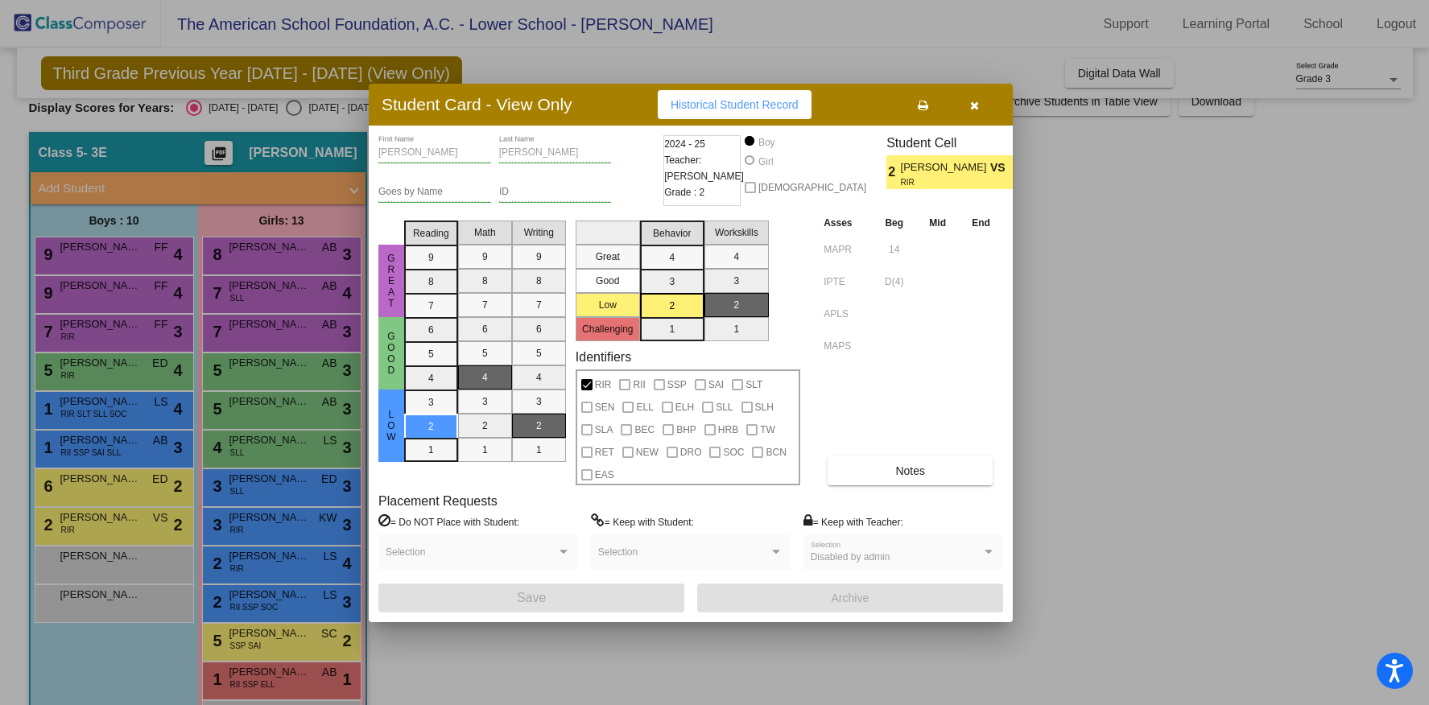
click at [1045, 212] on div at bounding box center [714, 352] width 1429 height 705
